Goal: Transaction & Acquisition: Purchase product/service

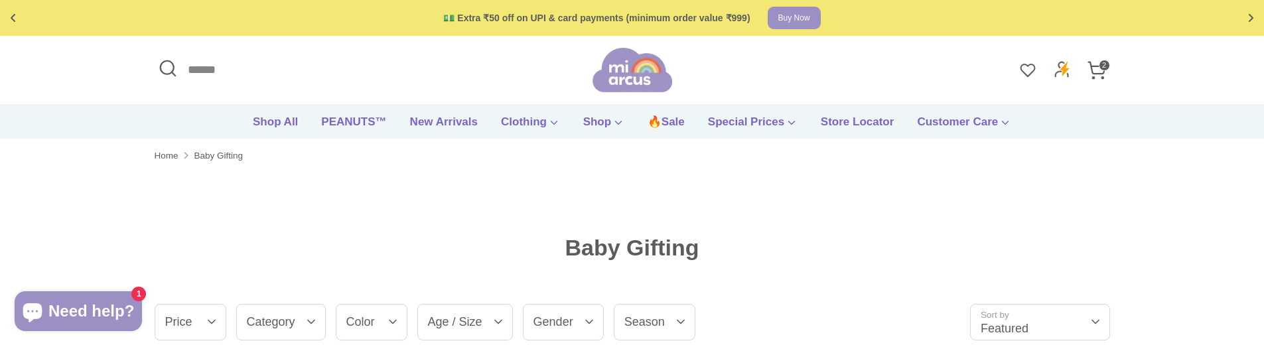
click at [1102, 71] on icon at bounding box center [1097, 70] width 20 height 20
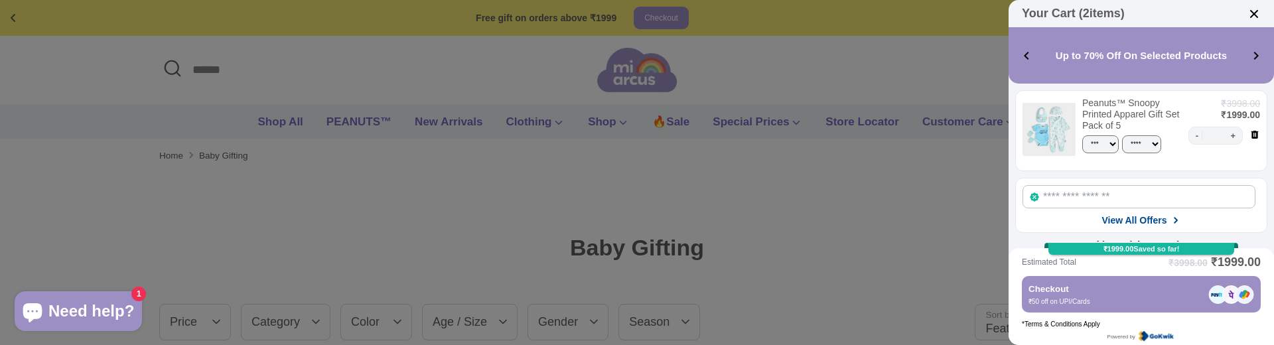
click at [628, 84] on div at bounding box center [637, 172] width 1274 height 345
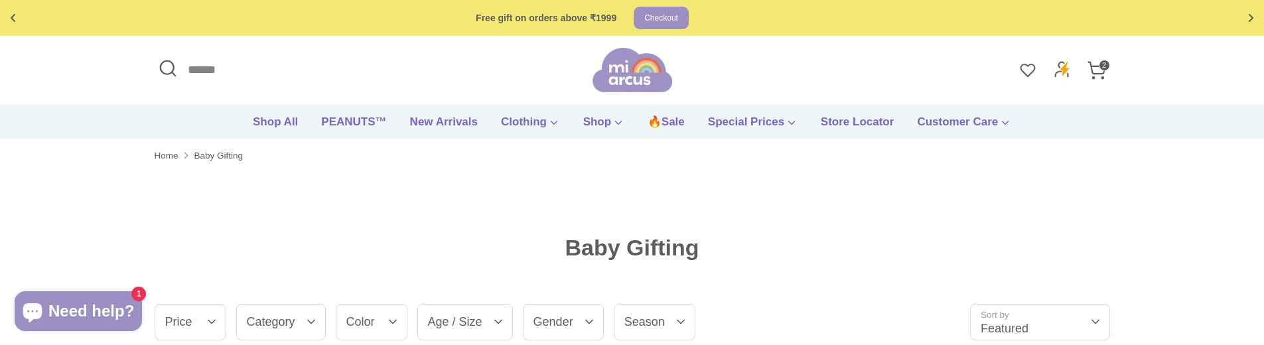
click at [626, 81] on img at bounding box center [633, 70] width 80 height 48
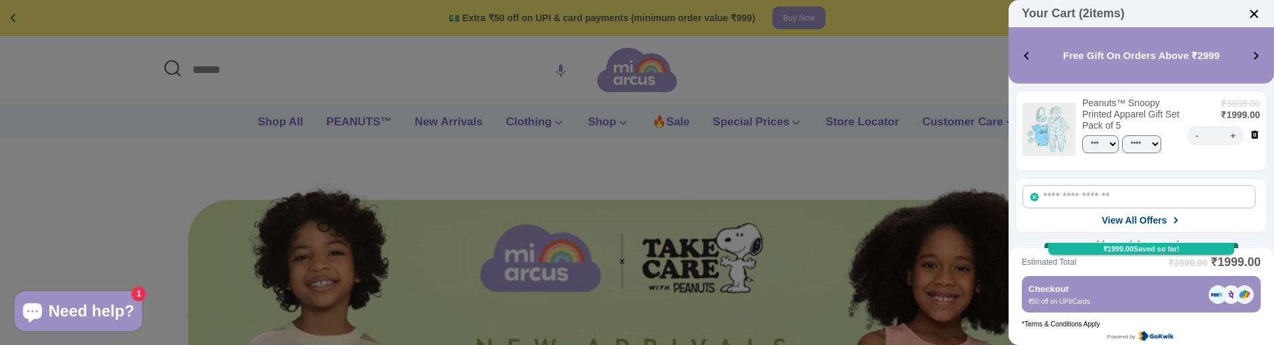
click at [1252, 10] on img at bounding box center [1254, 13] width 13 height 13
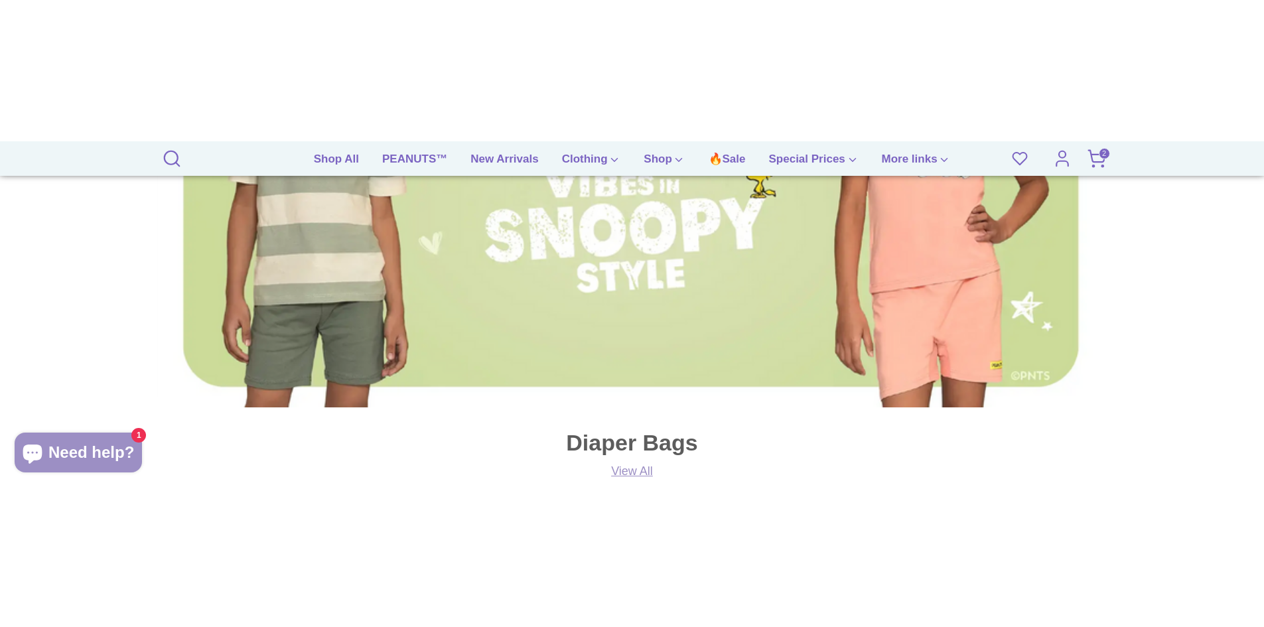
scroll to position [398, 0]
